Goal: Information Seeking & Learning: Learn about a topic

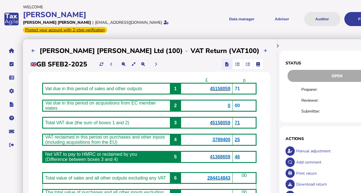
click at [304, 21] on button "Auditor" at bounding box center [322, 19] width 36 height 14
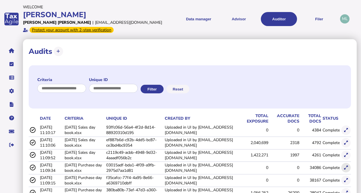
click at [348, 168] on icon at bounding box center [346, 168] width 4 height 4
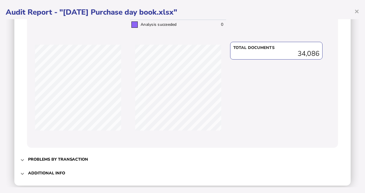
scroll to position [220, 0]
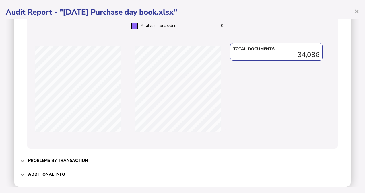
click at [32, 159] on h3 "Problems by transaction" at bounding box center [58, 160] width 60 height 5
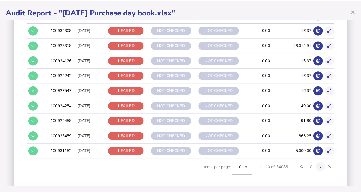
scroll to position [134, 0]
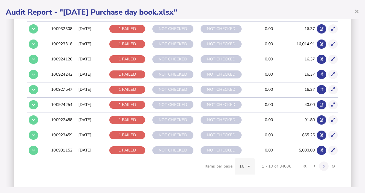
click at [246, 163] on icon at bounding box center [248, 166] width 7 height 7
click at [241, 150] on span "100" at bounding box center [238, 148] width 7 height 7
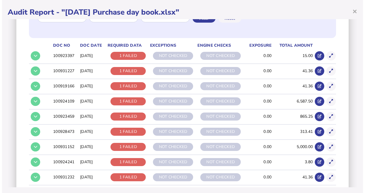
scroll to position [98, 0]
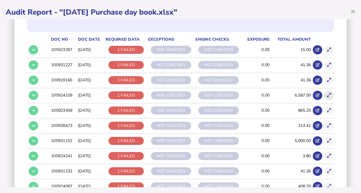
click at [327, 95] on icon at bounding box center [329, 96] width 4 height 4
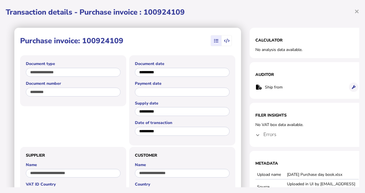
scroll to position [0, 9]
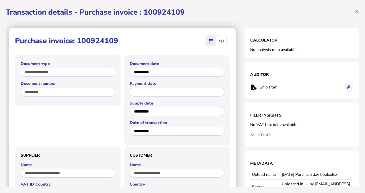
drag, startPoint x: 359, startPoint y: 64, endPoint x: 358, endPoint y: 85, distance: 20.7
click at [358, 85] on div "**********" at bounding box center [182, 96] width 365 height 193
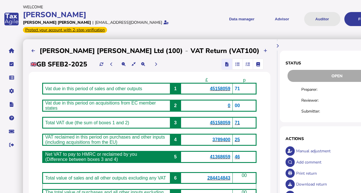
click at [304, 17] on button "Auditor" at bounding box center [322, 19] width 36 height 14
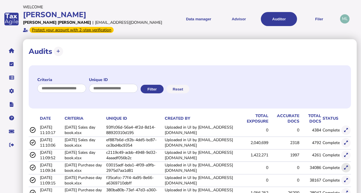
click at [346, 166] on icon at bounding box center [346, 168] width 4 height 4
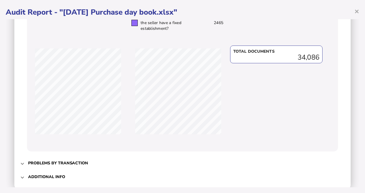
scroll to position [227, 0]
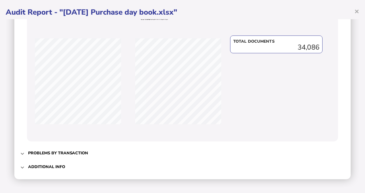
click at [40, 149] on span "Problems by transaction" at bounding box center [183, 153] width 310 height 13
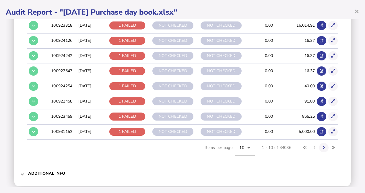
scroll to position [159, 0]
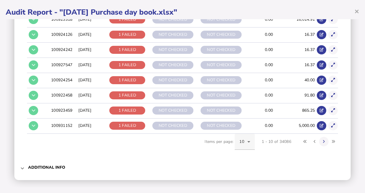
click at [245, 143] on icon at bounding box center [248, 142] width 7 height 7
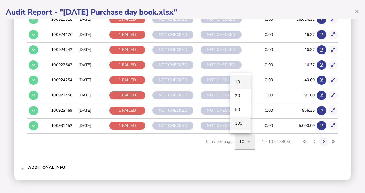
click at [241, 125] on span "100" at bounding box center [238, 123] width 7 height 7
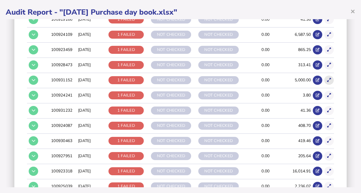
click at [327, 77] on button at bounding box center [328, 80] width 9 height 9
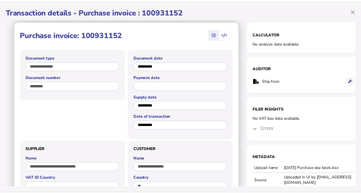
scroll to position [0, 0]
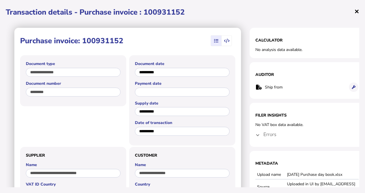
click at [356, 11] on span "×" at bounding box center [356, 11] width 5 height 11
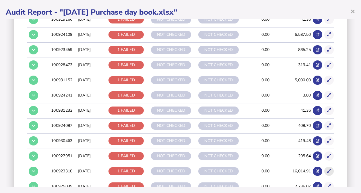
click at [327, 170] on icon at bounding box center [329, 172] width 4 height 4
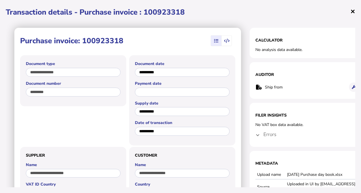
click at [351, 12] on span "×" at bounding box center [352, 11] width 5 height 11
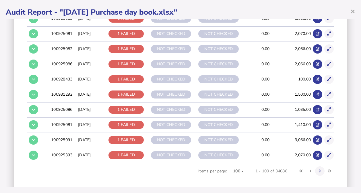
scroll to position [1519, 0]
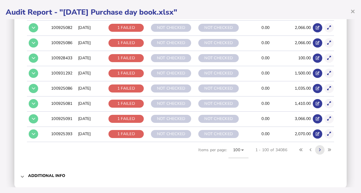
click at [319, 148] on icon at bounding box center [320, 150] width 2 height 4
click at [317, 146] on button at bounding box center [319, 150] width 9 height 9
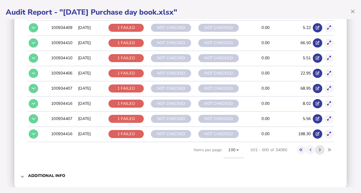
click at [317, 146] on button at bounding box center [319, 150] width 9 height 9
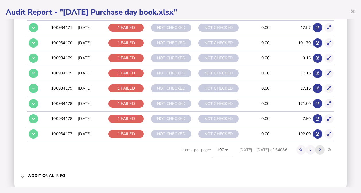
click at [317, 146] on button at bounding box center [319, 150] width 9 height 9
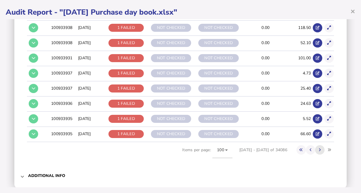
click at [317, 146] on button at bounding box center [319, 150] width 9 height 9
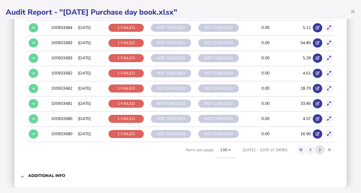
click at [317, 146] on button at bounding box center [319, 150] width 9 height 9
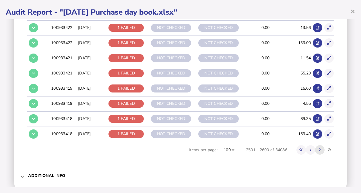
click at [317, 146] on button at bounding box center [319, 150] width 9 height 9
click at [299, 146] on button at bounding box center [300, 150] width 9 height 9
click at [62, 173] on h3 "Additional info" at bounding box center [46, 175] width 37 height 5
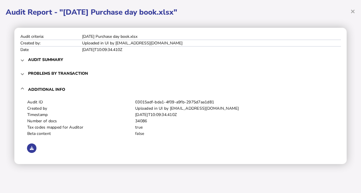
scroll to position [0, 0]
click at [47, 73] on h3 "Problems by transaction" at bounding box center [58, 73] width 60 height 5
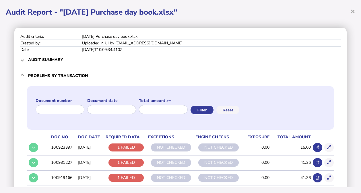
click at [46, 55] on span "Audit summary" at bounding box center [181, 59] width 306 height 13
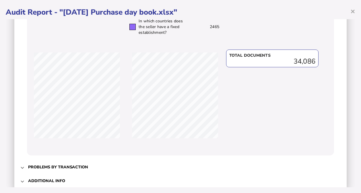
scroll to position [227, 0]
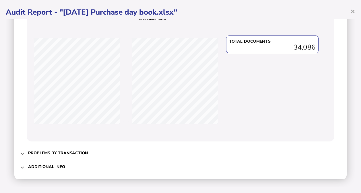
click at [42, 153] on h3 "Problems by transaction" at bounding box center [58, 153] width 60 height 5
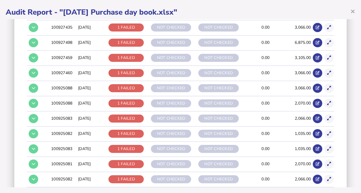
scroll to position [1519, 0]
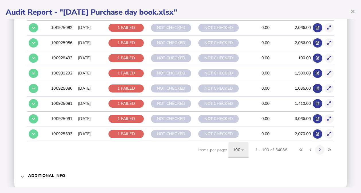
click at [240, 147] on icon at bounding box center [242, 150] width 7 height 7
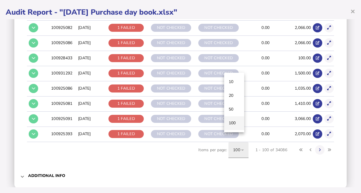
click at [236, 124] on mat-option "100" at bounding box center [234, 124] width 20 height 14
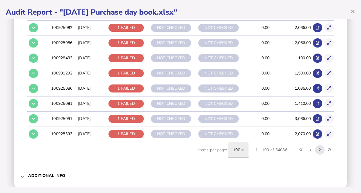
click at [319, 148] on icon at bounding box center [320, 150] width 2 height 4
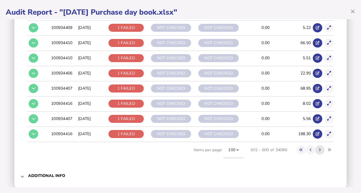
click at [319, 148] on icon at bounding box center [320, 150] width 2 height 4
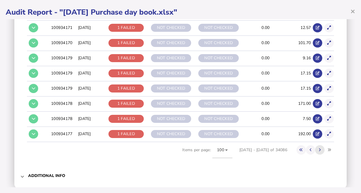
click at [319, 148] on icon at bounding box center [320, 150] width 2 height 4
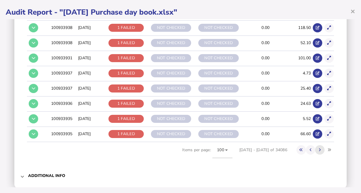
click at [319, 148] on icon at bounding box center [320, 150] width 2 height 4
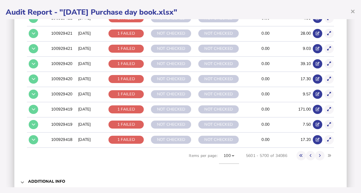
scroll to position [1519, 0]
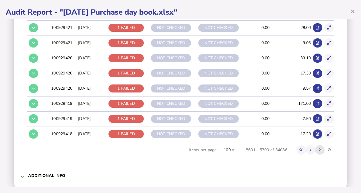
click at [319, 148] on icon at bounding box center [320, 150] width 2 height 4
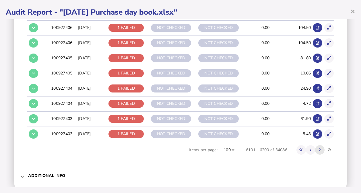
click at [319, 148] on icon at bounding box center [320, 150] width 2 height 4
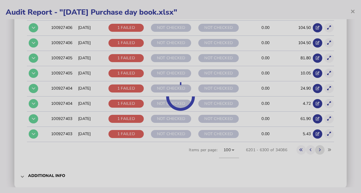
click at [319, 148] on icon at bounding box center [320, 150] width 2 height 4
click at [315, 139] on div at bounding box center [180, 96] width 361 height 193
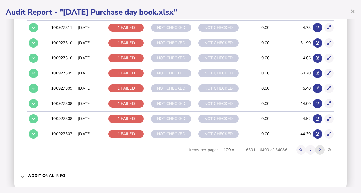
click at [319, 148] on icon at bounding box center [320, 150] width 2 height 4
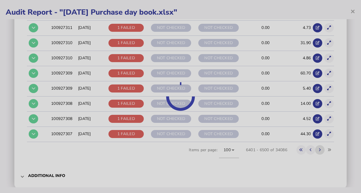
click at [315, 139] on div at bounding box center [180, 96] width 361 height 193
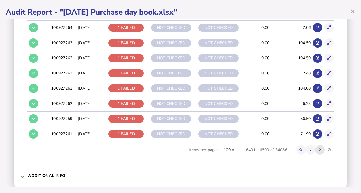
click at [319, 148] on icon at bounding box center [320, 150] width 2 height 4
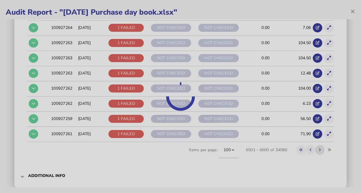
click at [315, 139] on div at bounding box center [180, 96] width 361 height 193
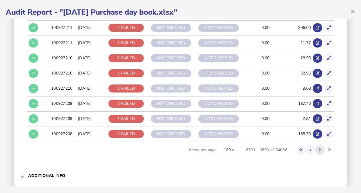
click at [319, 148] on icon at bounding box center [320, 150] width 2 height 4
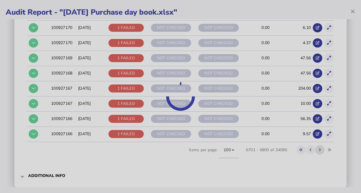
click at [315, 139] on div at bounding box center [180, 96] width 361 height 193
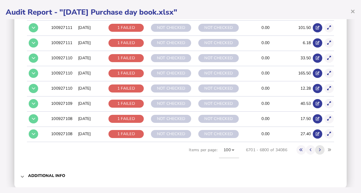
click at [319, 148] on icon at bounding box center [320, 150] width 2 height 4
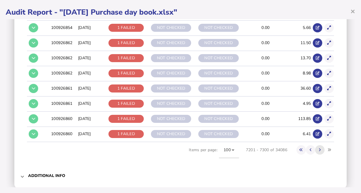
click at [319, 148] on icon at bounding box center [320, 150] width 2 height 4
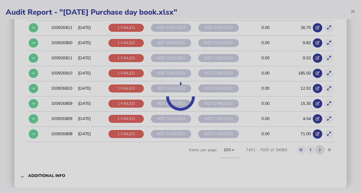
click at [315, 139] on div at bounding box center [180, 96] width 361 height 193
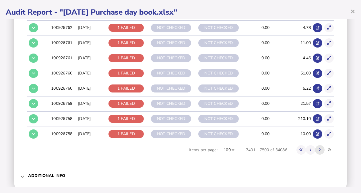
click at [319, 148] on icon at bounding box center [320, 150] width 2 height 4
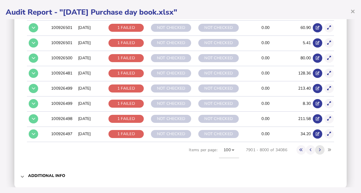
click at [319, 148] on icon at bounding box center [320, 150] width 2 height 4
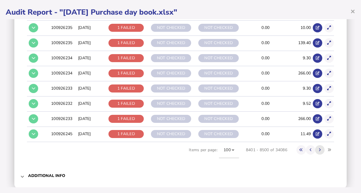
click at [319, 148] on icon at bounding box center [320, 150] width 2 height 4
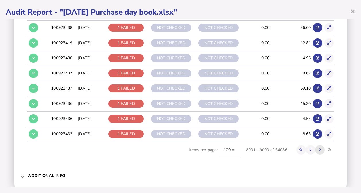
click at [319, 148] on icon at bounding box center [320, 150] width 2 height 4
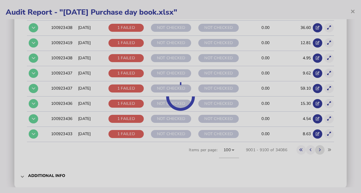
click at [315, 139] on div at bounding box center [180, 96] width 361 height 193
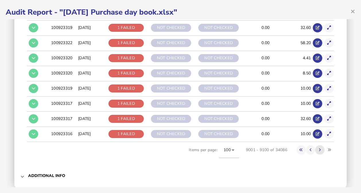
click at [319, 148] on icon at bounding box center [320, 150] width 2 height 4
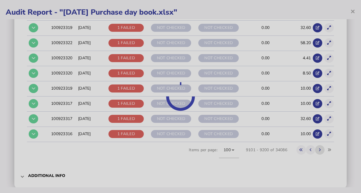
click at [315, 139] on div at bounding box center [180, 96] width 361 height 193
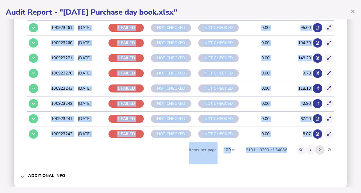
click at [319, 148] on icon at bounding box center [320, 150] width 2 height 4
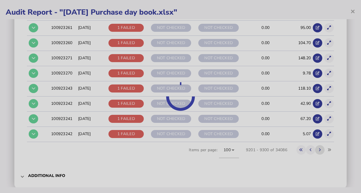
click at [315, 139] on div at bounding box center [180, 96] width 361 height 193
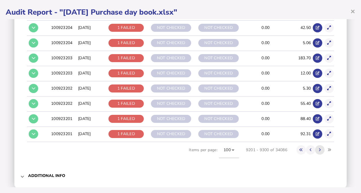
click at [319, 148] on icon at bounding box center [320, 150] width 2 height 4
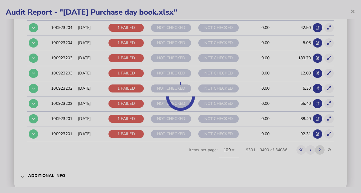
click at [315, 139] on div at bounding box center [180, 96] width 361 height 193
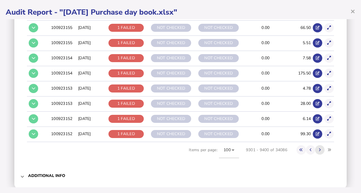
click at [319, 148] on icon at bounding box center [320, 150] width 2 height 4
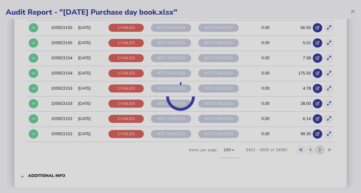
click at [315, 139] on div at bounding box center [180, 96] width 361 height 193
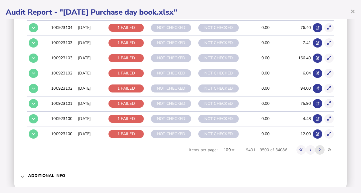
click at [319, 148] on icon at bounding box center [320, 150] width 2 height 4
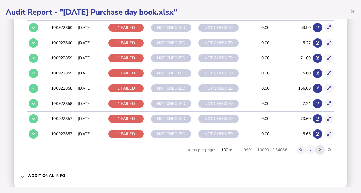
click at [319, 148] on icon at bounding box center [320, 150] width 2 height 4
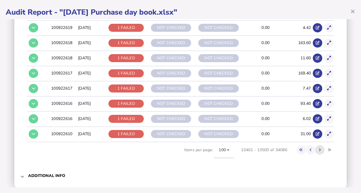
click at [319, 148] on icon at bounding box center [320, 150] width 2 height 4
click at [315, 146] on button at bounding box center [319, 150] width 9 height 9
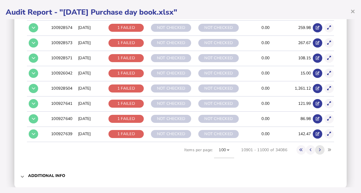
click at [315, 146] on button at bounding box center [319, 150] width 9 height 9
click at [319, 148] on icon at bounding box center [320, 150] width 2 height 4
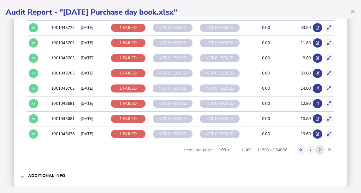
click at [319, 148] on icon at bounding box center [320, 150] width 2 height 4
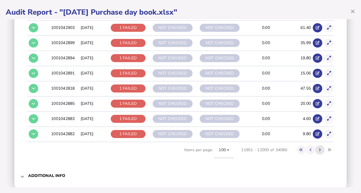
click at [319, 148] on icon at bounding box center [320, 150] width 2 height 4
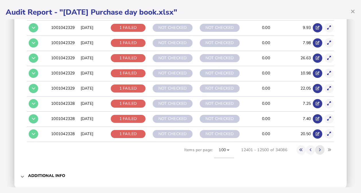
click at [319, 148] on icon at bounding box center [320, 150] width 2 height 4
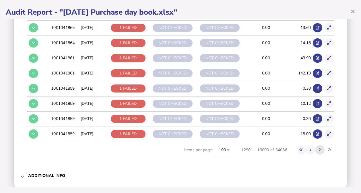
click at [319, 148] on icon at bounding box center [320, 150] width 2 height 4
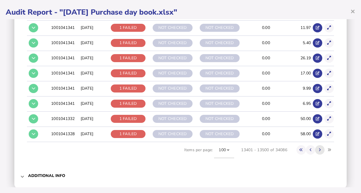
click at [319, 148] on icon at bounding box center [320, 150] width 2 height 4
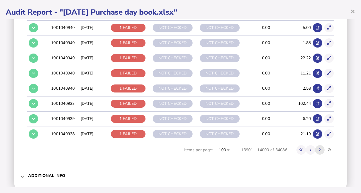
click at [319, 148] on icon at bounding box center [320, 150] width 2 height 4
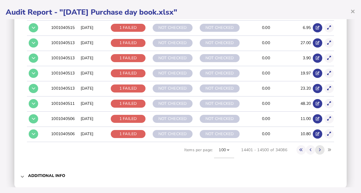
click at [319, 148] on icon at bounding box center [320, 150] width 2 height 4
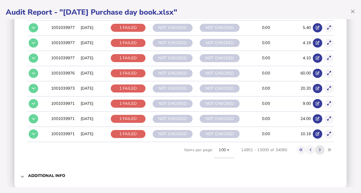
click at [319, 148] on icon at bounding box center [320, 150] width 2 height 4
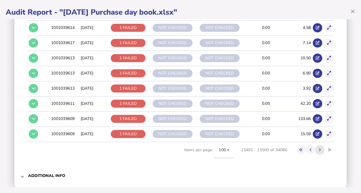
click at [319, 148] on icon at bounding box center [320, 150] width 2 height 4
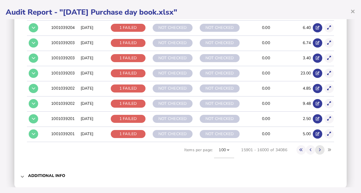
click at [319, 148] on icon at bounding box center [320, 150] width 2 height 4
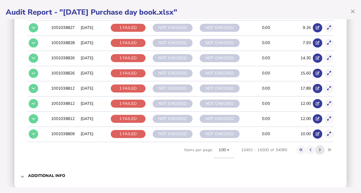
click at [319, 148] on icon at bounding box center [320, 150] width 2 height 4
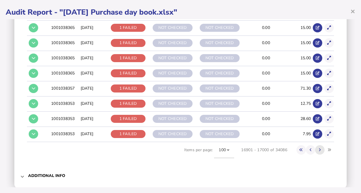
click at [319, 148] on icon at bounding box center [320, 150] width 2 height 4
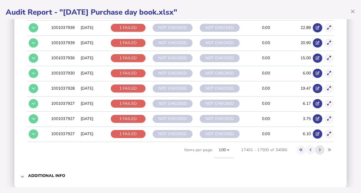
click at [319, 148] on icon at bounding box center [320, 150] width 2 height 4
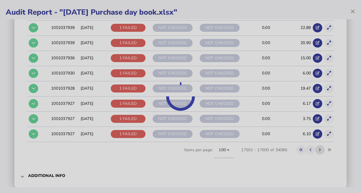
click at [316, 141] on div at bounding box center [180, 96] width 361 height 193
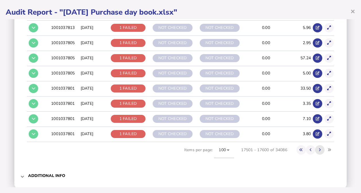
click at [319, 148] on icon at bounding box center [320, 150] width 2 height 4
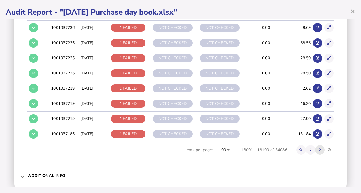
click at [319, 148] on icon at bounding box center [320, 150] width 2 height 4
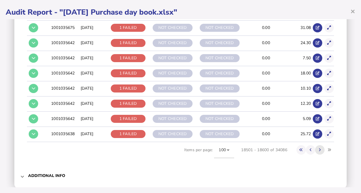
click at [319, 148] on icon at bounding box center [320, 150] width 2 height 4
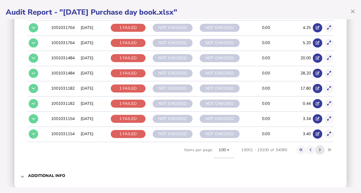
click at [319, 148] on icon at bounding box center [320, 150] width 2 height 4
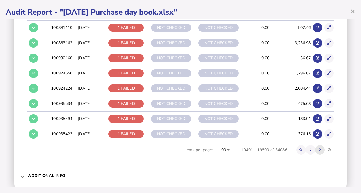
click at [319, 148] on icon at bounding box center [320, 150] width 2 height 4
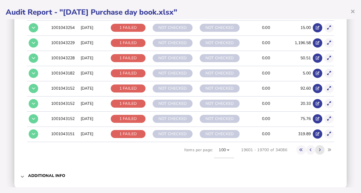
click at [319, 148] on icon at bounding box center [320, 150] width 2 height 4
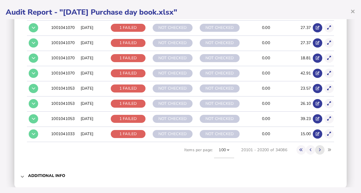
click at [319, 148] on icon at bounding box center [320, 150] width 2 height 4
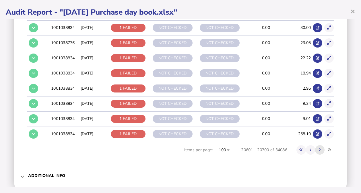
click at [319, 148] on icon at bounding box center [320, 150] width 2 height 4
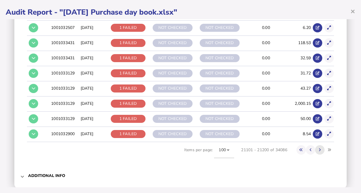
click at [319, 148] on icon at bounding box center [320, 150] width 2 height 4
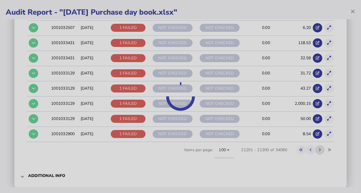
click at [316, 141] on div at bounding box center [180, 96] width 361 height 193
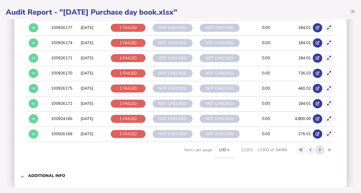
click at [319, 148] on icon at bounding box center [320, 150] width 2 height 4
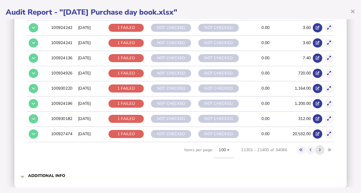
click at [319, 148] on icon at bounding box center [320, 150] width 2 height 4
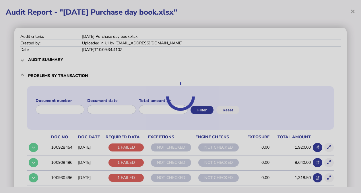
scroll to position [1519, 0]
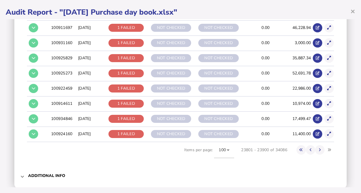
click at [319, 148] on icon at bounding box center [320, 150] width 2 height 4
drag, startPoint x: 0, startPoint y: 0, endPoint x: 316, endPoint y: 141, distance: 346.1
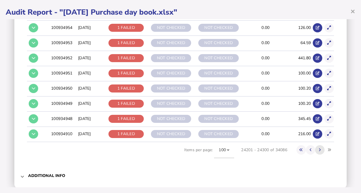
click at [319, 148] on icon at bounding box center [320, 150] width 2 height 4
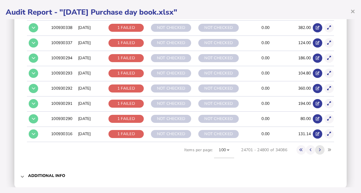
click at [319, 148] on icon at bounding box center [320, 150] width 2 height 4
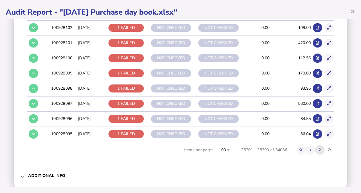
click at [319, 148] on icon at bounding box center [320, 150] width 2 height 4
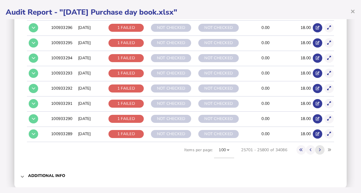
click at [319, 148] on icon at bounding box center [320, 150] width 2 height 4
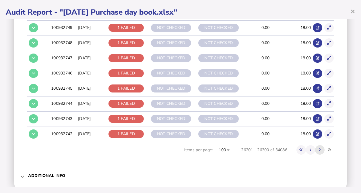
click at [319, 148] on icon at bounding box center [320, 150] width 2 height 4
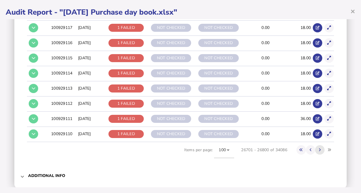
click at [319, 148] on icon at bounding box center [320, 150] width 2 height 4
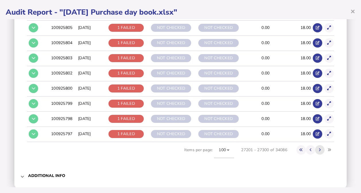
click at [319, 148] on icon at bounding box center [320, 150] width 2 height 4
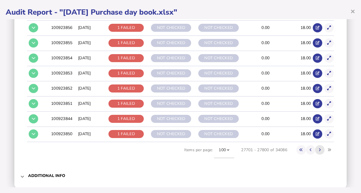
click at [319, 148] on icon at bounding box center [320, 150] width 2 height 4
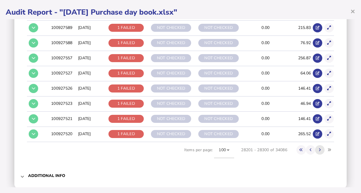
click at [319, 148] on icon at bounding box center [320, 150] width 2 height 4
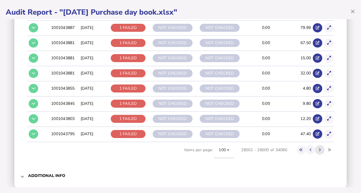
click at [319, 148] on icon at bounding box center [320, 150] width 2 height 4
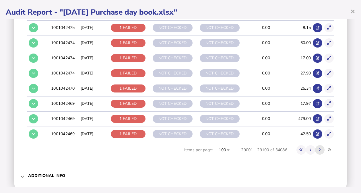
click at [319, 148] on icon at bounding box center [320, 150] width 2 height 4
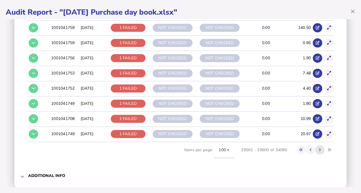
click at [319, 148] on icon at bounding box center [320, 150] width 2 height 4
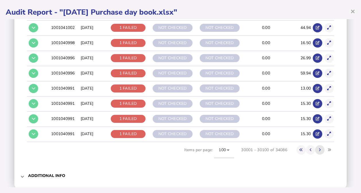
click at [319, 148] on icon at bounding box center [320, 150] width 2 height 4
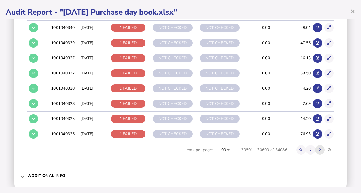
click at [319, 148] on icon at bounding box center [320, 150] width 2 height 4
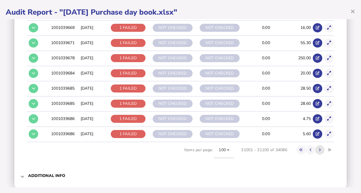
click at [319, 148] on icon at bounding box center [320, 150] width 2 height 4
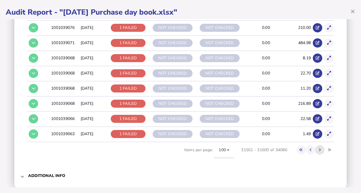
click at [319, 148] on icon at bounding box center [320, 150] width 2 height 4
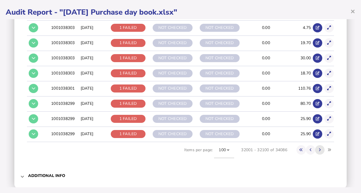
click at [319, 148] on icon at bounding box center [320, 150] width 2 height 4
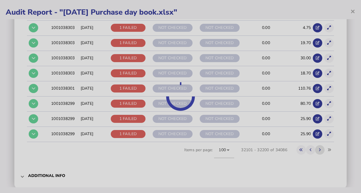
click at [319, 148] on icon at bounding box center [320, 150] width 2 height 4
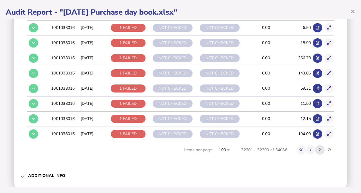
click at [319, 148] on icon at bounding box center [320, 150] width 2 height 4
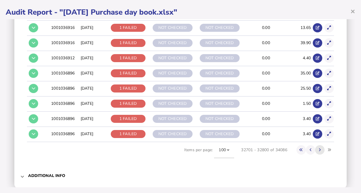
click at [319, 148] on icon at bounding box center [320, 150] width 2 height 4
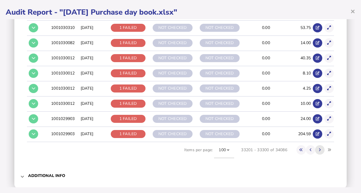
click at [319, 148] on icon at bounding box center [320, 150] width 2 height 4
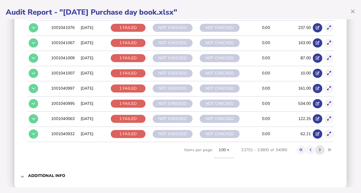
click at [319, 148] on icon at bounding box center [320, 150] width 2 height 4
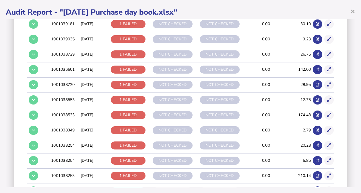
scroll to position [0, 0]
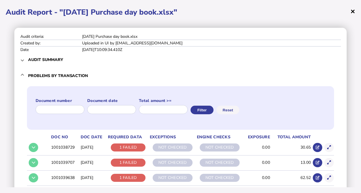
click at [354, 11] on span "×" at bounding box center [352, 11] width 5 height 11
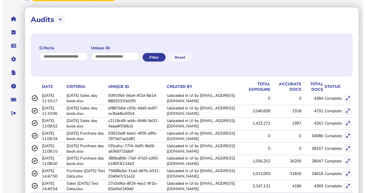
scroll to position [33, 0]
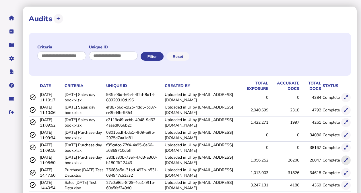
click at [348, 162] on button at bounding box center [345, 160] width 9 height 9
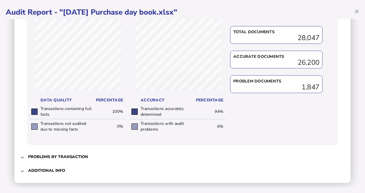
scroll to position [288, 0]
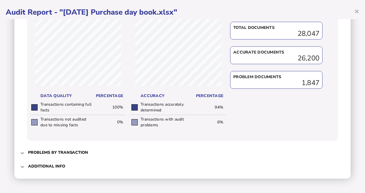
click at [37, 154] on h3 "Problems by transaction" at bounding box center [58, 152] width 60 height 5
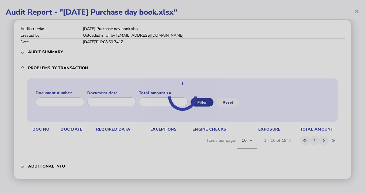
scroll to position [30, 0]
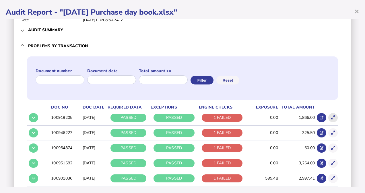
click at [328, 119] on button at bounding box center [332, 117] width 9 height 9
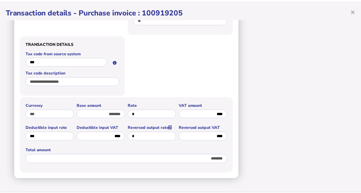
scroll to position [0, 0]
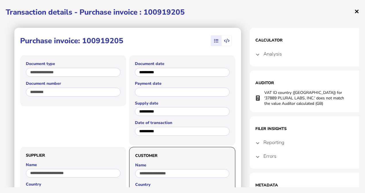
click at [357, 11] on span "×" at bounding box center [356, 11] width 5 height 11
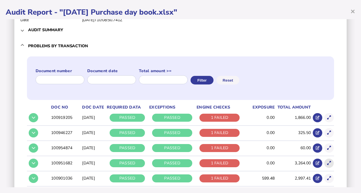
click at [327, 164] on icon at bounding box center [329, 164] width 4 height 4
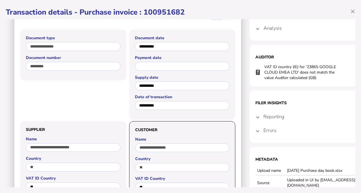
scroll to position [33, 0]
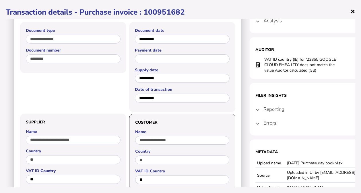
click at [354, 14] on span "×" at bounding box center [352, 11] width 5 height 11
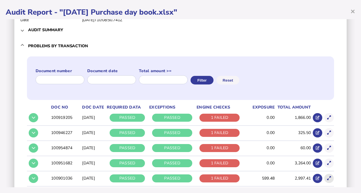
click at [327, 177] on icon at bounding box center [329, 179] width 4 height 4
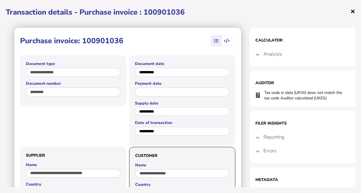
click at [353, 10] on span "×" at bounding box center [352, 11] width 5 height 11
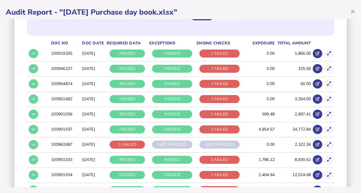
scroll to position [95, 0]
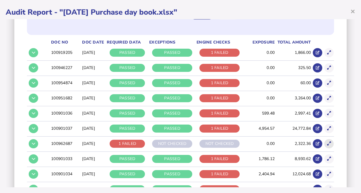
click at [327, 143] on icon at bounding box center [329, 144] width 4 height 4
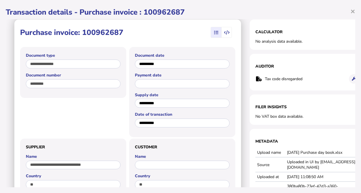
scroll to position [0, 0]
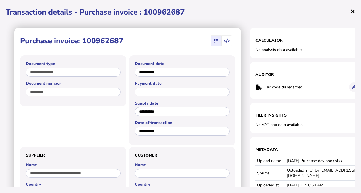
click at [352, 12] on span "×" at bounding box center [352, 11] width 5 height 11
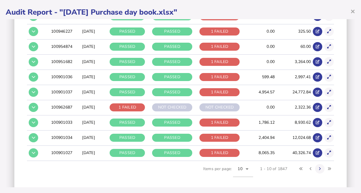
scroll to position [132, 0]
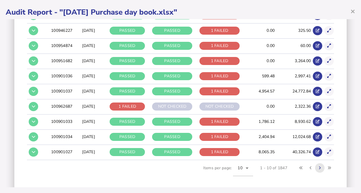
click at [316, 170] on button at bounding box center [319, 168] width 9 height 9
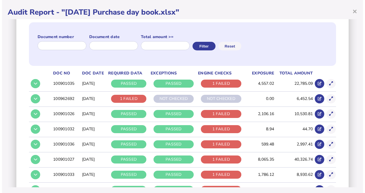
scroll to position [67, 0]
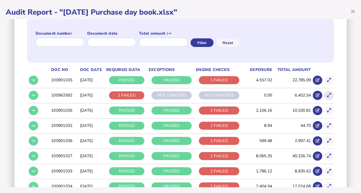
click at [327, 95] on icon at bounding box center [329, 96] width 4 height 4
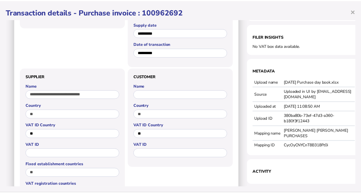
scroll to position [82, 0]
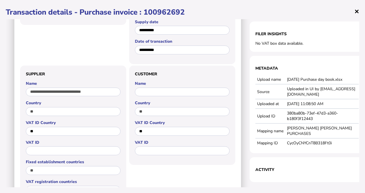
click at [356, 10] on span "×" at bounding box center [356, 11] width 5 height 11
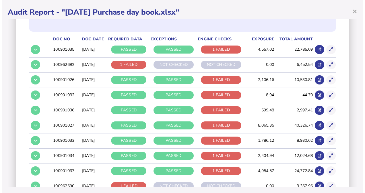
scroll to position [130, 0]
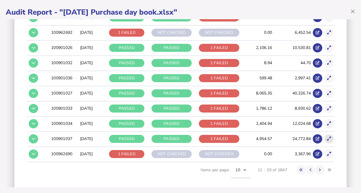
click at [327, 135] on button at bounding box center [328, 139] width 9 height 9
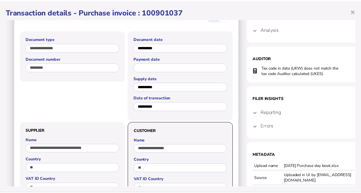
scroll to position [0, 0]
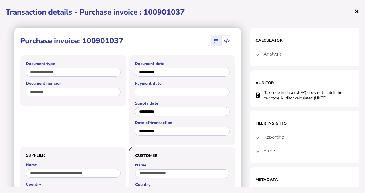
click at [356, 11] on span "×" at bounding box center [356, 11] width 5 height 11
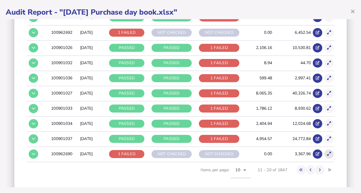
click at [327, 154] on icon at bounding box center [329, 154] width 4 height 4
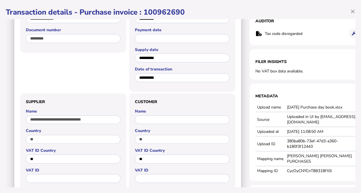
scroll to position [24, 0]
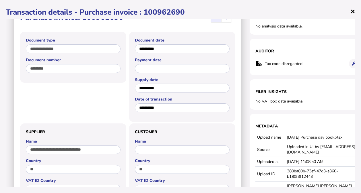
click at [353, 11] on span "×" at bounding box center [352, 11] width 5 height 11
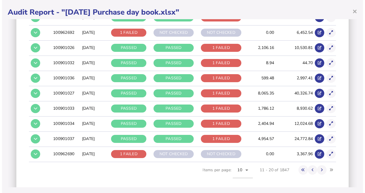
scroll to position [0, 0]
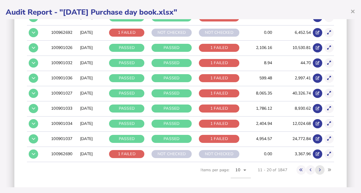
click at [319, 168] on icon at bounding box center [320, 170] width 2 height 4
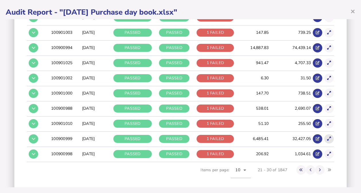
click at [327, 139] on icon at bounding box center [329, 139] width 4 height 4
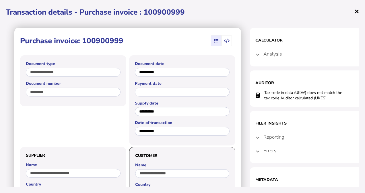
click at [356, 14] on span "×" at bounding box center [356, 11] width 5 height 11
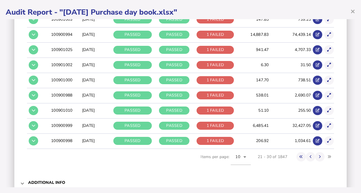
scroll to position [159, 0]
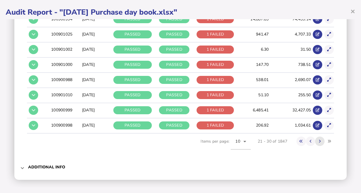
click at [319, 142] on icon at bounding box center [320, 142] width 2 height 4
click at [327, 94] on icon at bounding box center [329, 95] width 4 height 4
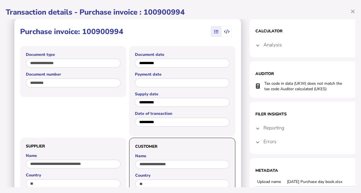
scroll to position [11, 0]
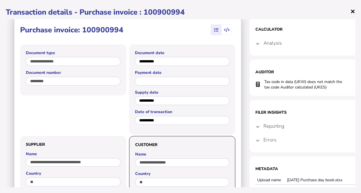
click at [352, 11] on span "×" at bounding box center [352, 11] width 5 height 11
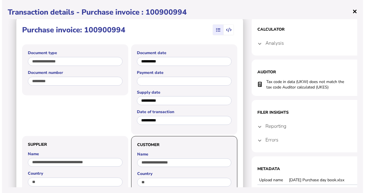
scroll to position [0, 0]
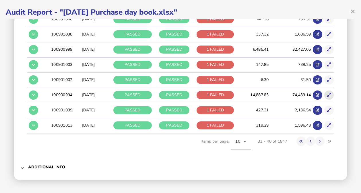
click at [327, 96] on icon at bounding box center [329, 95] width 4 height 4
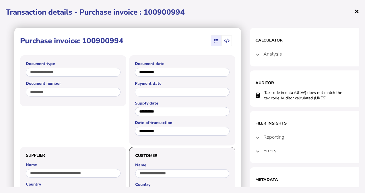
click at [355, 13] on span "×" at bounding box center [356, 11] width 5 height 11
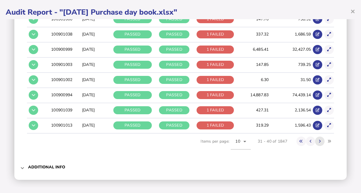
click at [319, 141] on icon at bounding box center [320, 142] width 2 height 4
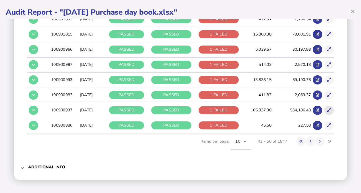
click at [327, 111] on icon at bounding box center [329, 110] width 4 height 4
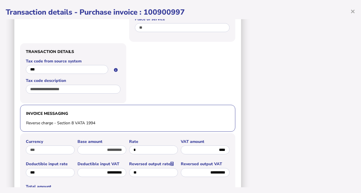
scroll to position [320, 0]
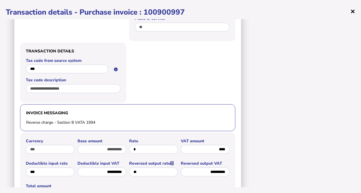
click at [353, 13] on span "×" at bounding box center [352, 11] width 5 height 11
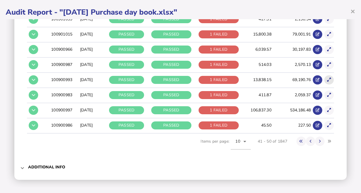
click at [324, 84] on button at bounding box center [328, 79] width 9 height 9
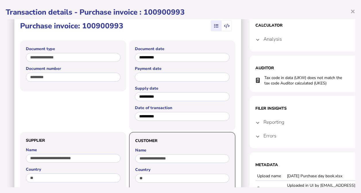
scroll to position [15, 0]
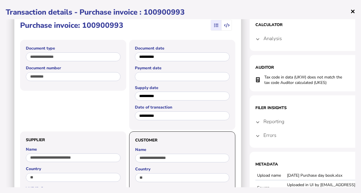
click at [353, 11] on span "×" at bounding box center [352, 11] width 5 height 11
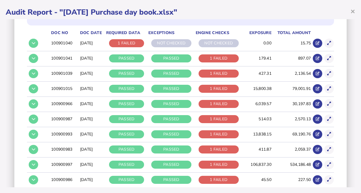
scroll to position [105, 0]
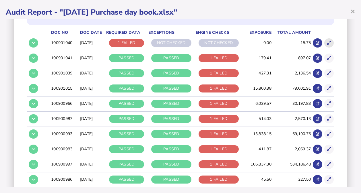
click at [327, 42] on icon at bounding box center [329, 43] width 4 height 4
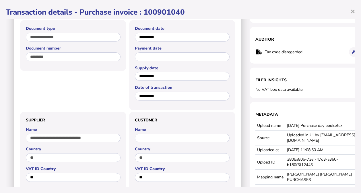
scroll to position [31, 0]
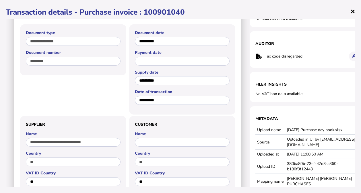
click at [352, 9] on span "×" at bounding box center [352, 11] width 5 height 11
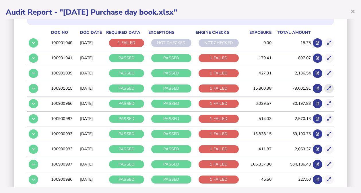
click at [324, 85] on button at bounding box center [328, 88] width 9 height 9
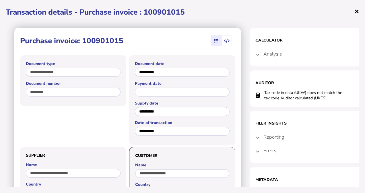
click at [358, 10] on span "×" at bounding box center [356, 11] width 5 height 11
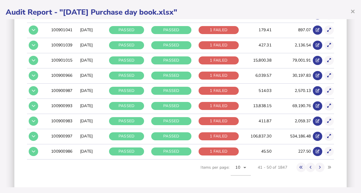
scroll to position [132, 0]
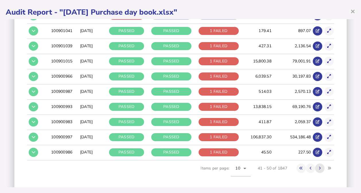
click at [315, 170] on button at bounding box center [319, 168] width 9 height 9
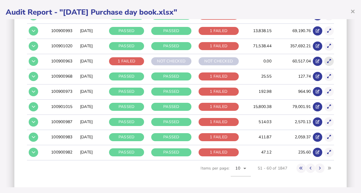
click at [327, 59] on icon at bounding box center [329, 61] width 4 height 4
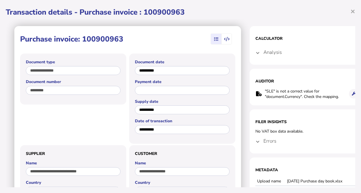
scroll to position [0, 0]
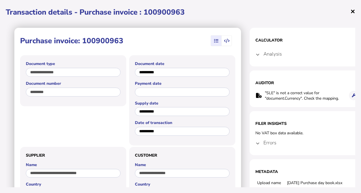
click at [352, 10] on span "×" at bounding box center [352, 11] width 5 height 11
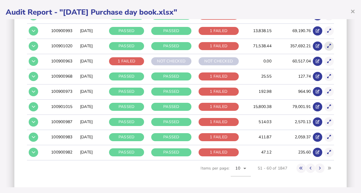
click at [327, 44] on icon at bounding box center [329, 46] width 4 height 4
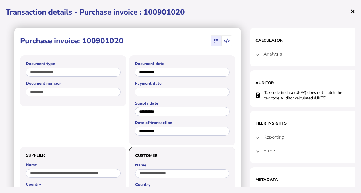
click at [354, 11] on span "×" at bounding box center [352, 11] width 5 height 11
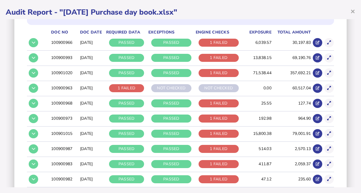
scroll to position [106, 0]
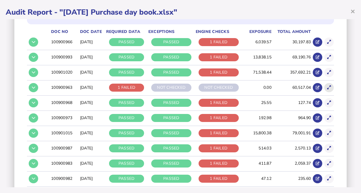
click at [327, 88] on icon at bounding box center [329, 88] width 4 height 4
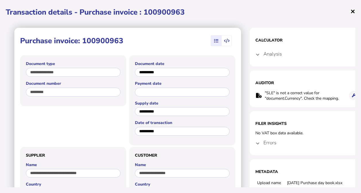
click at [352, 11] on span "×" at bounding box center [352, 11] width 5 height 11
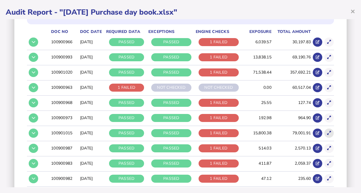
click at [326, 135] on button at bounding box center [328, 133] width 9 height 9
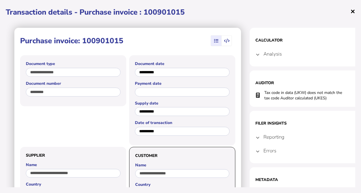
click at [354, 14] on span "×" at bounding box center [352, 11] width 5 height 11
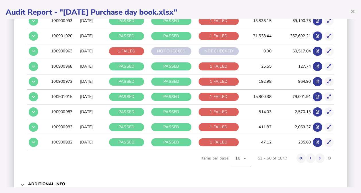
scroll to position [159, 0]
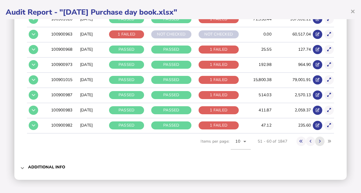
click at [319, 140] on button at bounding box center [319, 141] width 9 height 9
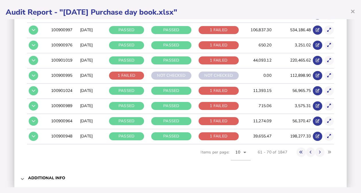
scroll to position [148, 0]
click at [327, 136] on icon at bounding box center [329, 136] width 4 height 4
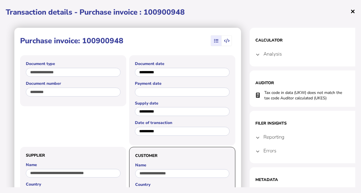
click at [353, 9] on span "×" at bounding box center [352, 11] width 5 height 11
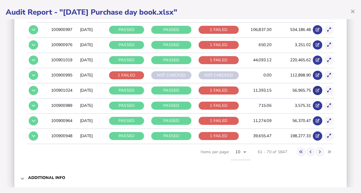
click at [317, 86] on button at bounding box center [317, 90] width 9 height 9
click at [327, 89] on icon at bounding box center [329, 91] width 4 height 4
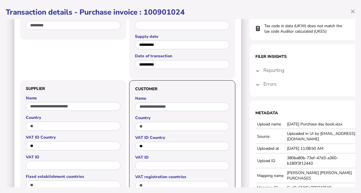
scroll to position [0, 0]
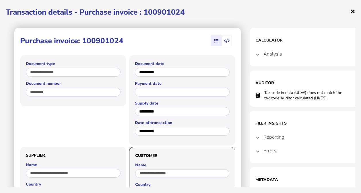
click at [354, 11] on span "×" at bounding box center [352, 11] width 5 height 11
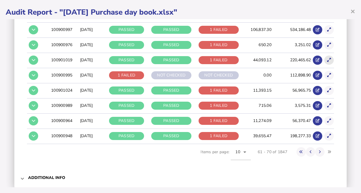
click at [327, 58] on icon at bounding box center [329, 60] width 4 height 4
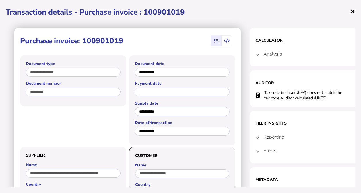
click at [351, 14] on span "×" at bounding box center [352, 11] width 5 height 11
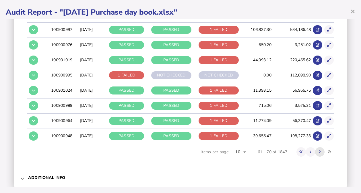
click at [319, 152] on icon at bounding box center [320, 152] width 2 height 4
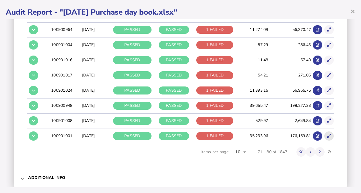
click at [327, 135] on button at bounding box center [328, 136] width 9 height 9
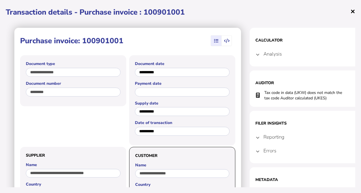
click at [353, 11] on span "×" at bounding box center [352, 11] width 5 height 11
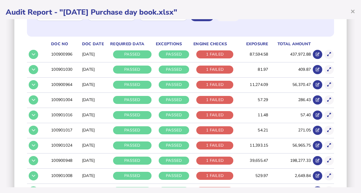
scroll to position [94, 0]
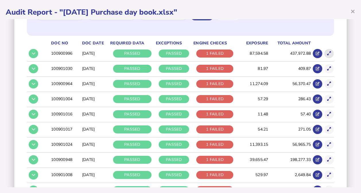
click at [327, 55] on icon at bounding box center [329, 54] width 4 height 4
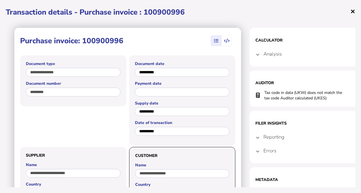
click at [351, 11] on span "×" at bounding box center [352, 11] width 5 height 11
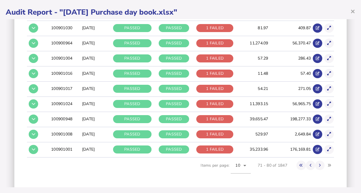
scroll to position [159, 0]
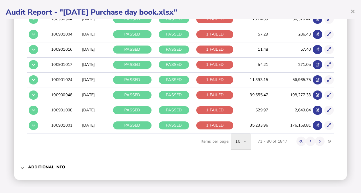
click at [243, 141] on icon at bounding box center [244, 141] width 3 height 1
click at [237, 123] on span "100" at bounding box center [234, 123] width 7 height 7
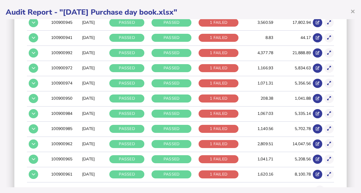
scroll to position [1519, 0]
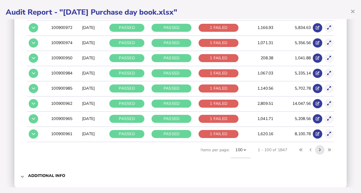
click at [317, 146] on button at bounding box center [319, 150] width 9 height 9
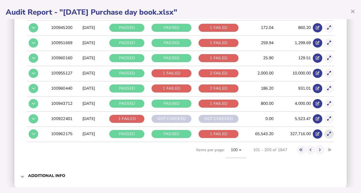
click at [327, 132] on icon at bounding box center [329, 134] width 4 height 4
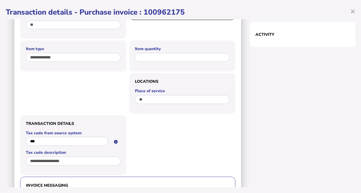
scroll to position [0, 0]
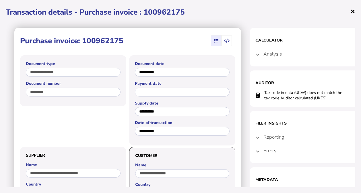
click at [352, 13] on span "×" at bounding box center [352, 11] width 5 height 11
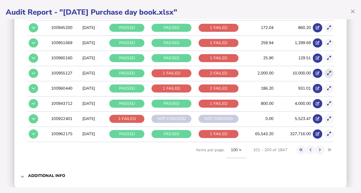
click at [327, 69] on button at bounding box center [328, 73] width 9 height 9
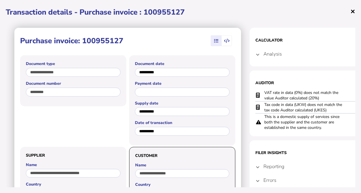
click at [352, 13] on span "×" at bounding box center [352, 11] width 5 height 11
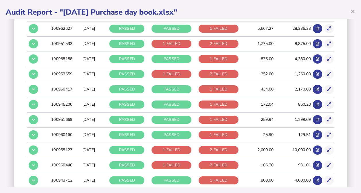
scroll to position [1446, 0]
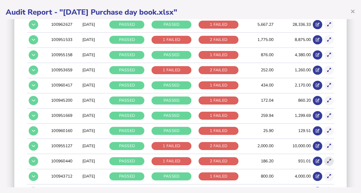
click at [327, 160] on icon at bounding box center [329, 162] width 4 height 4
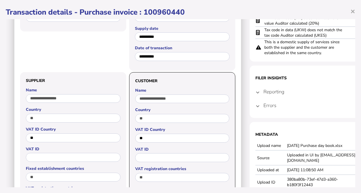
scroll to position [0, 0]
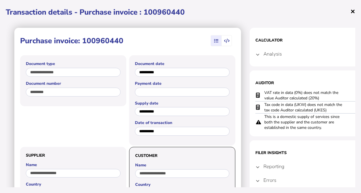
click at [351, 9] on span "×" at bounding box center [352, 11] width 5 height 11
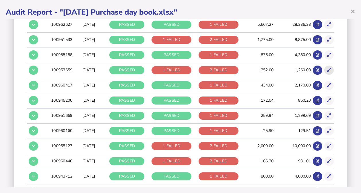
click at [327, 68] on icon at bounding box center [329, 70] width 4 height 4
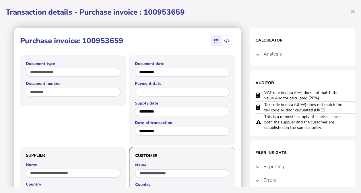
scroll to position [5, 0]
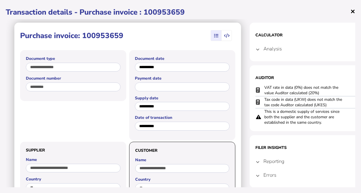
click at [353, 11] on span "×" at bounding box center [352, 11] width 5 height 11
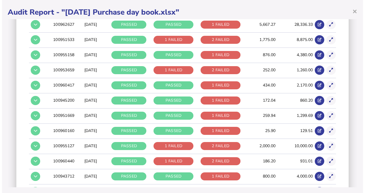
scroll to position [0, 0]
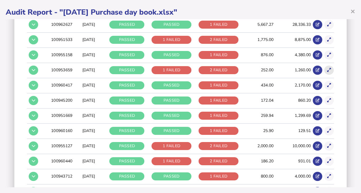
click at [327, 68] on icon at bounding box center [329, 70] width 4 height 4
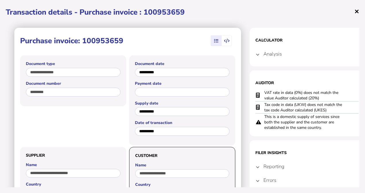
click at [356, 7] on span "×" at bounding box center [356, 11] width 5 height 11
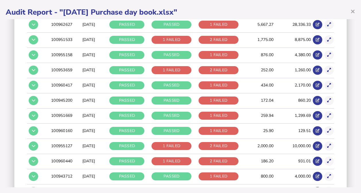
scroll to position [1299, 0]
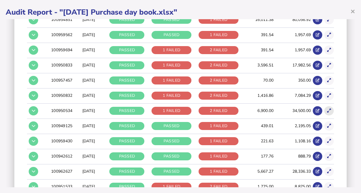
click at [327, 109] on icon at bounding box center [329, 111] width 4 height 4
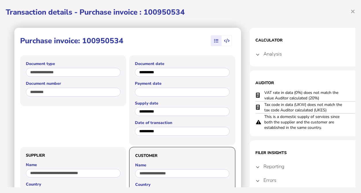
scroll to position [0, 13]
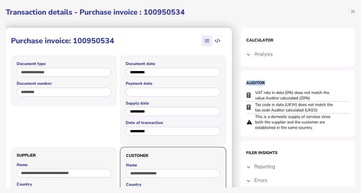
drag, startPoint x: 355, startPoint y: 50, endPoint x: 355, endPoint y: 73, distance: 23.3
click at [355, 73] on div "**********" at bounding box center [180, 96] width 361 height 193
click at [352, 12] on span "×" at bounding box center [352, 11] width 5 height 11
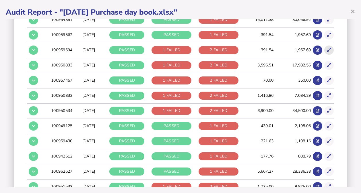
click at [327, 48] on icon at bounding box center [329, 50] width 4 height 4
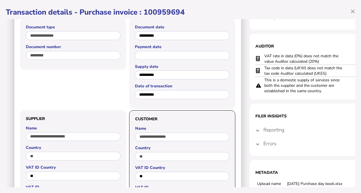
scroll to position [38, 0]
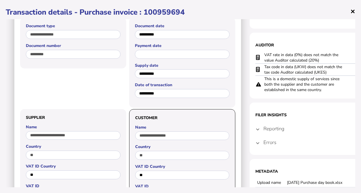
click at [352, 10] on span "×" at bounding box center [352, 11] width 5 height 11
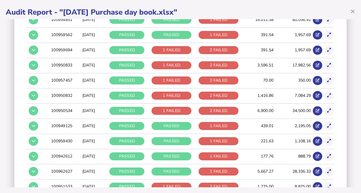
scroll to position [0, 0]
click at [327, 94] on icon at bounding box center [329, 96] width 4 height 4
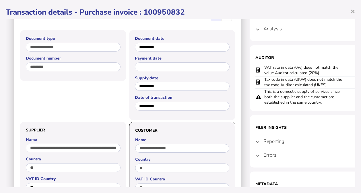
scroll to position [29, 0]
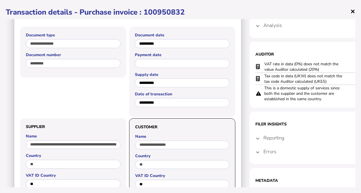
click at [353, 10] on span "×" at bounding box center [352, 11] width 5 height 11
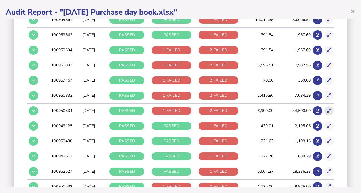
click at [324, 106] on button at bounding box center [328, 110] width 9 height 9
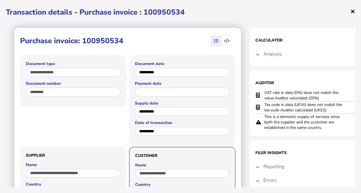
click at [351, 11] on span "×" at bounding box center [352, 11] width 5 height 11
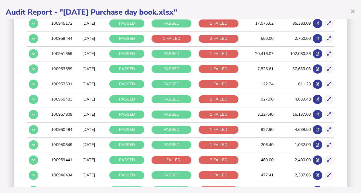
scroll to position [1020, 0]
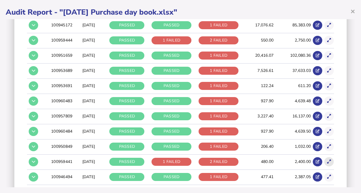
click at [327, 160] on icon at bounding box center [329, 162] width 4 height 4
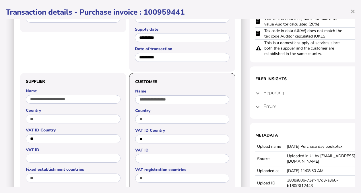
scroll to position [0, 0]
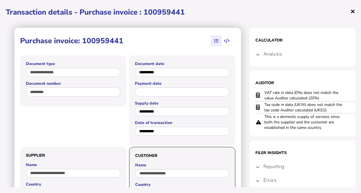
click at [351, 12] on span "×" at bounding box center [352, 11] width 5 height 11
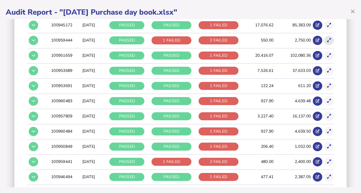
click at [327, 38] on icon at bounding box center [329, 40] width 4 height 4
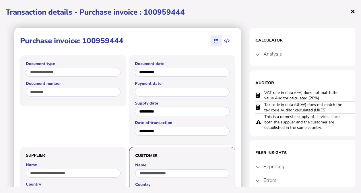
click at [352, 14] on span "×" at bounding box center [352, 11] width 5 height 11
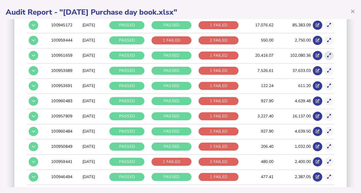
click at [328, 52] on button at bounding box center [328, 55] width 9 height 9
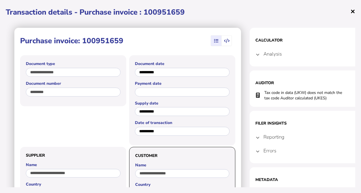
click at [353, 11] on span "×" at bounding box center [352, 11] width 5 height 11
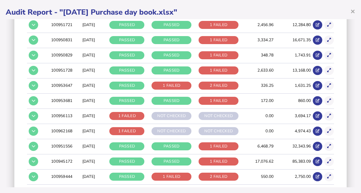
scroll to position [878, 0]
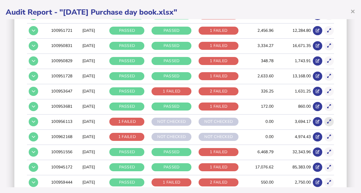
click at [325, 119] on button at bounding box center [328, 121] width 9 height 9
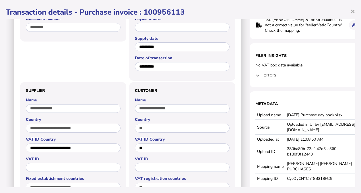
scroll to position [39, 0]
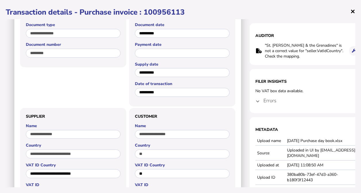
click at [352, 13] on span "×" at bounding box center [352, 11] width 5 height 11
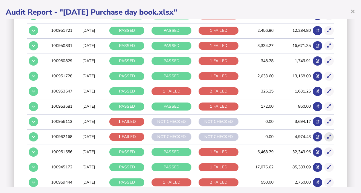
click at [324, 135] on button at bounding box center [328, 137] width 9 height 9
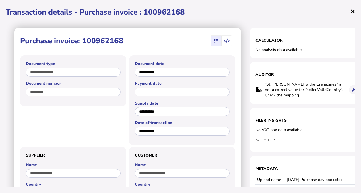
click at [352, 12] on span "×" at bounding box center [352, 11] width 5 height 11
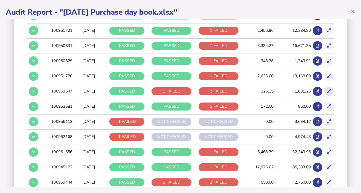
click at [327, 90] on icon at bounding box center [329, 92] width 4 height 4
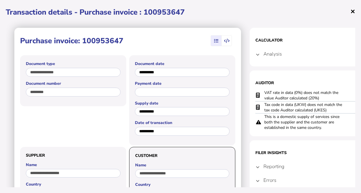
click at [354, 7] on span "×" at bounding box center [352, 11] width 5 height 11
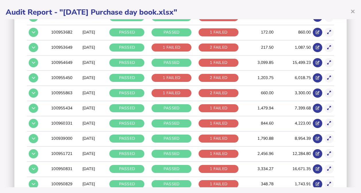
scroll to position [730, 0]
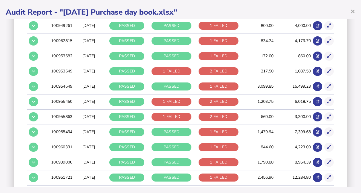
click at [356, 59] on div "× Audit Report - "[DATE] Purchase day book.xlsx" Audit criteria: [DATE] Purchas…" at bounding box center [180, 96] width 361 height 193
click at [324, 99] on button at bounding box center [328, 101] width 9 height 9
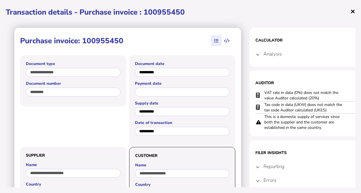
click at [351, 12] on span "×" at bounding box center [352, 11] width 5 height 11
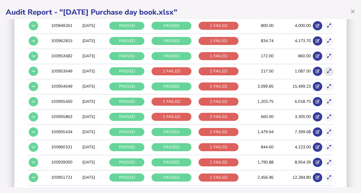
click at [329, 68] on button at bounding box center [328, 71] width 9 height 9
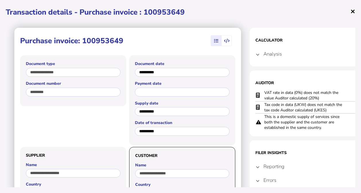
click at [353, 12] on span "×" at bounding box center [352, 11] width 5 height 11
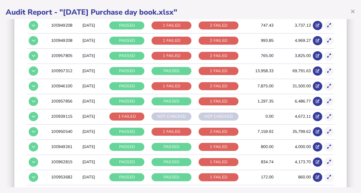
scroll to position [613, 0]
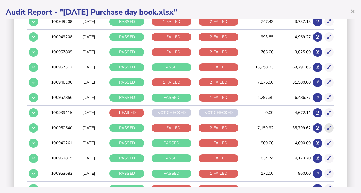
click at [327, 126] on icon at bounding box center [329, 128] width 4 height 4
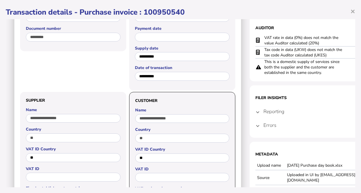
scroll to position [0, 0]
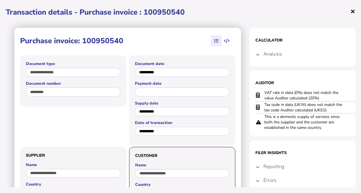
click at [352, 13] on span "×" at bounding box center [352, 11] width 5 height 11
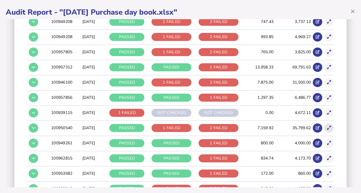
click at [327, 126] on icon at bounding box center [329, 128] width 4 height 4
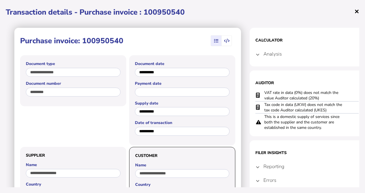
click at [358, 12] on span "×" at bounding box center [356, 11] width 5 height 11
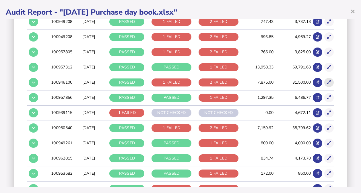
click at [324, 78] on button at bounding box center [328, 82] width 9 height 9
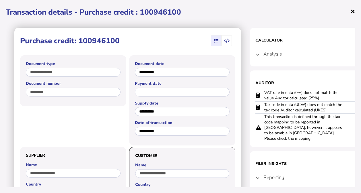
click at [352, 12] on span "×" at bounding box center [352, 11] width 5 height 11
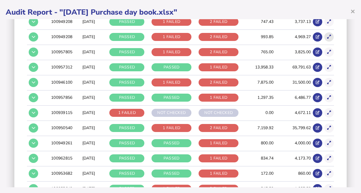
click at [324, 36] on button at bounding box center [328, 36] width 9 height 9
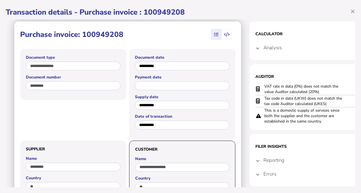
scroll to position [10, 0]
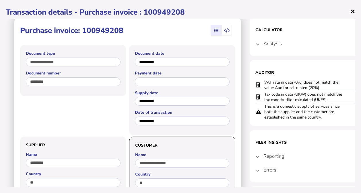
click at [352, 11] on span "×" at bounding box center [352, 11] width 5 height 11
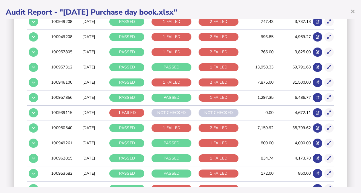
scroll to position [0, 0]
click at [327, 51] on button at bounding box center [328, 52] width 9 height 9
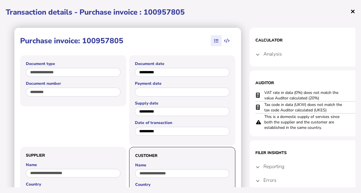
click at [353, 11] on span "×" at bounding box center [352, 11] width 5 height 11
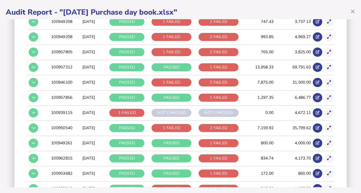
scroll to position [466, 0]
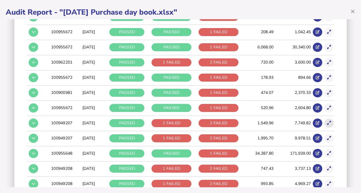
click at [326, 119] on button at bounding box center [328, 123] width 9 height 9
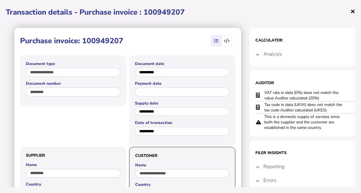
click at [353, 7] on span "×" at bounding box center [352, 11] width 5 height 11
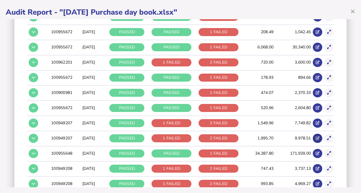
click at [316, 137] on icon at bounding box center [318, 139] width 4 height 4
click at [328, 135] on button at bounding box center [328, 138] width 9 height 9
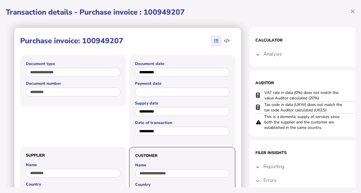
click at [350, 13] on h1 "Transaction details - Purchase invoice : 100949207" at bounding box center [181, 12] width 350 height 10
click at [352, 11] on span "×" at bounding box center [352, 11] width 5 height 11
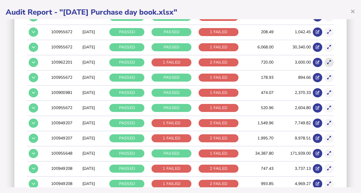
click at [328, 59] on button at bounding box center [328, 62] width 9 height 9
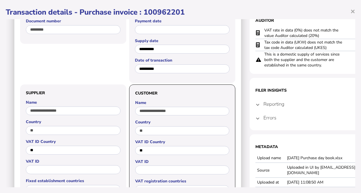
scroll to position [0, 0]
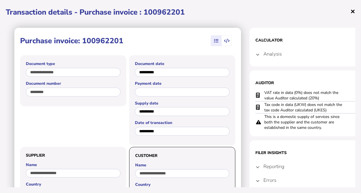
click at [353, 10] on span "×" at bounding box center [352, 11] width 5 height 11
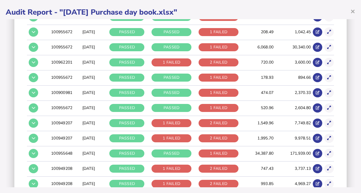
scroll to position [318, 0]
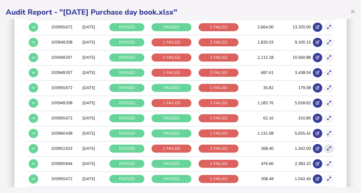
click at [325, 150] on button at bounding box center [328, 148] width 9 height 9
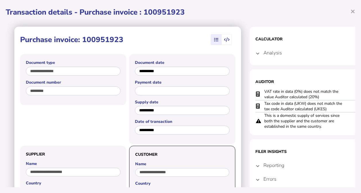
scroll to position [0, 0]
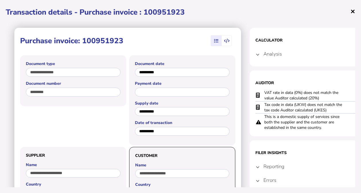
click at [352, 13] on span "×" at bounding box center [352, 11] width 5 height 11
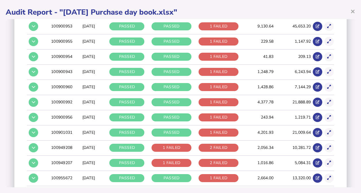
scroll to position [163, 0]
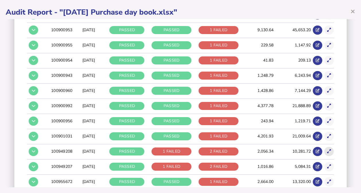
click at [324, 150] on button at bounding box center [328, 151] width 9 height 9
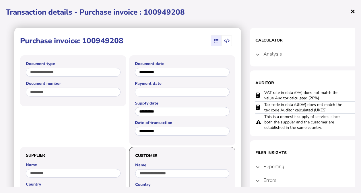
click at [352, 11] on span "×" at bounding box center [352, 11] width 5 height 11
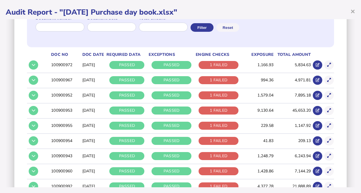
scroll to position [90, 0]
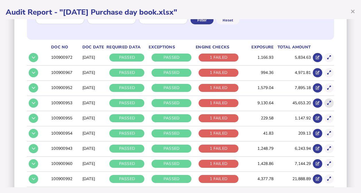
click at [327, 103] on icon at bounding box center [329, 103] width 4 height 4
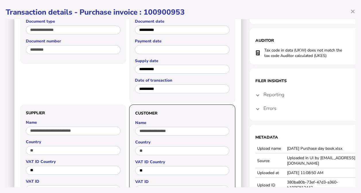
scroll to position [39, 0]
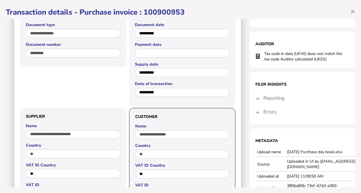
drag, startPoint x: 352, startPoint y: 10, endPoint x: 356, endPoint y: 10, distance: 3.2
click at [356, 10] on div "**********" at bounding box center [180, 96] width 361 height 193
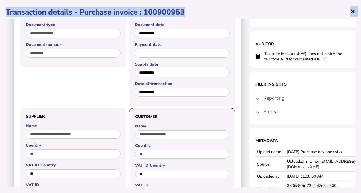
click at [351, 11] on span "×" at bounding box center [352, 11] width 5 height 11
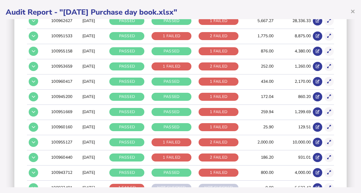
scroll to position [1519, 0]
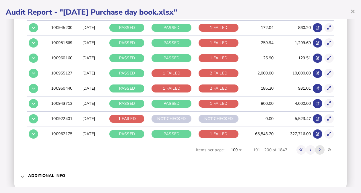
click at [317, 146] on button at bounding box center [319, 150] width 9 height 9
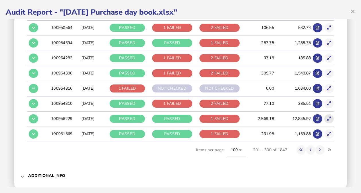
click at [327, 117] on icon at bounding box center [329, 119] width 4 height 4
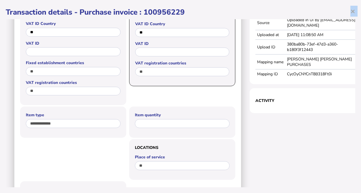
scroll to position [0, 0]
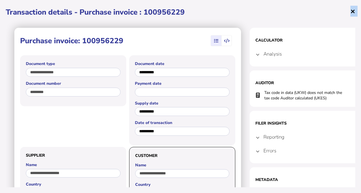
click at [354, 6] on span "×" at bounding box center [352, 11] width 5 height 11
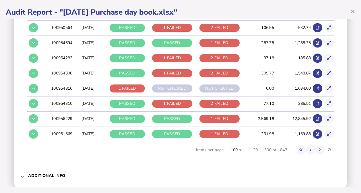
scroll to position [1372, 0]
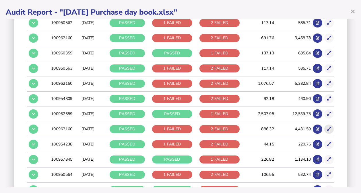
click at [327, 125] on button at bounding box center [328, 129] width 9 height 9
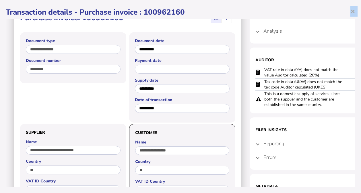
scroll to position [0, 0]
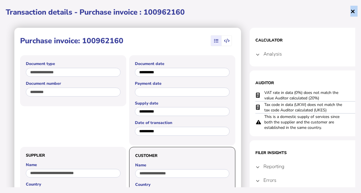
click at [353, 12] on span "×" at bounding box center [352, 11] width 5 height 11
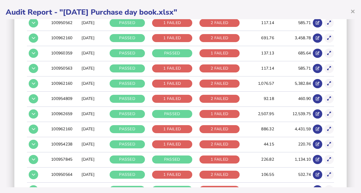
click at [326, 79] on button at bounding box center [328, 83] width 9 height 9
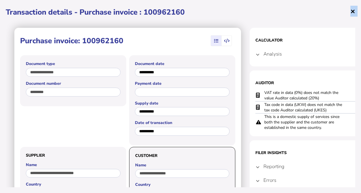
click at [352, 11] on span "×" at bounding box center [352, 11] width 5 height 11
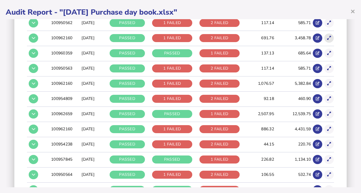
click at [327, 36] on icon at bounding box center [329, 38] width 4 height 4
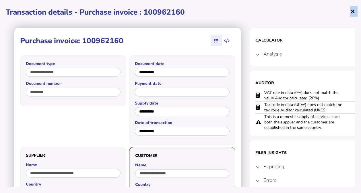
click at [352, 10] on span "×" at bounding box center [352, 11] width 5 height 11
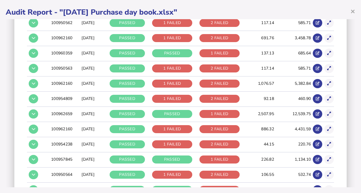
scroll to position [1225, 0]
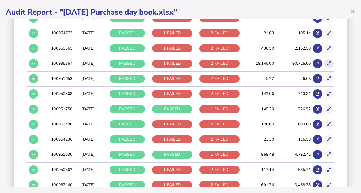
click at [327, 62] on icon at bounding box center [329, 64] width 4 height 4
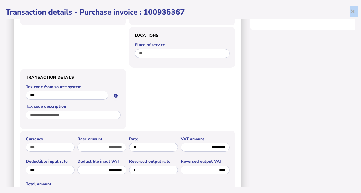
scroll to position [0, 0]
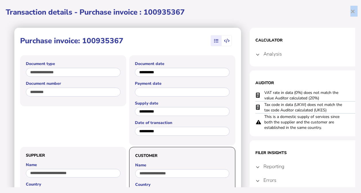
click at [353, 12] on span "×" at bounding box center [352, 11] width 5 height 11
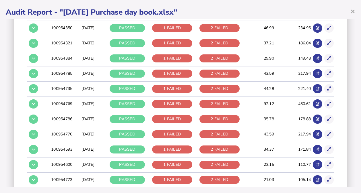
scroll to position [931, 0]
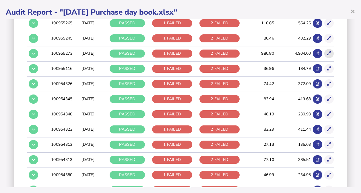
click at [327, 49] on button at bounding box center [328, 53] width 9 height 9
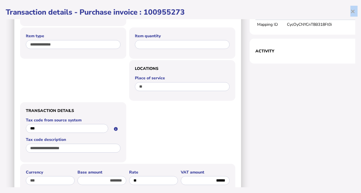
scroll to position [0, 0]
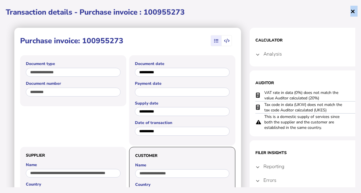
click at [354, 11] on span "×" at bounding box center [352, 11] width 5 height 11
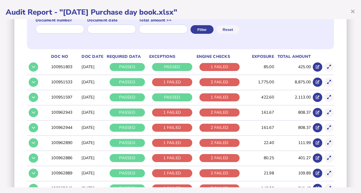
scroll to position [92, 0]
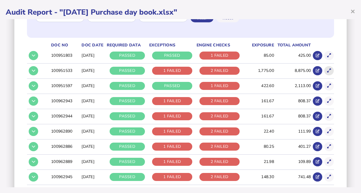
click at [327, 69] on icon at bounding box center [329, 71] width 4 height 4
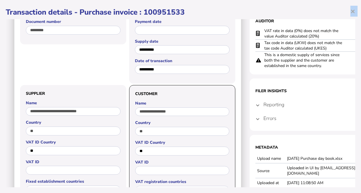
scroll to position [0, 0]
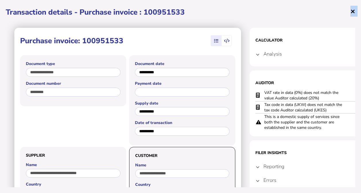
click at [352, 12] on span "×" at bounding box center [352, 11] width 5 height 11
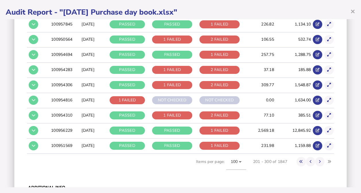
scroll to position [1519, 0]
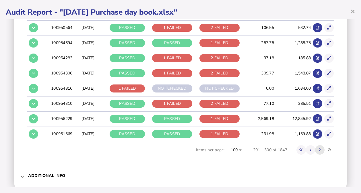
click at [315, 146] on button at bounding box center [319, 150] width 9 height 9
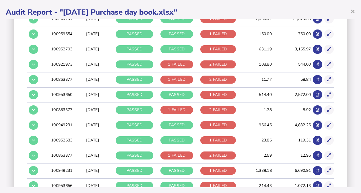
scroll to position [716, 0]
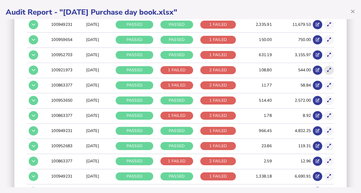
click at [327, 68] on icon at bounding box center [329, 70] width 4 height 4
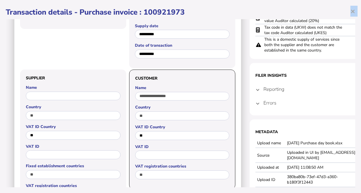
scroll to position [49, 0]
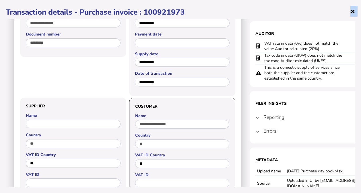
click at [354, 14] on span "×" at bounding box center [352, 11] width 5 height 11
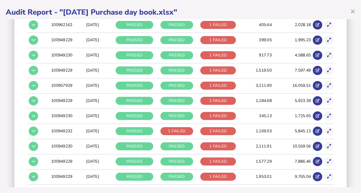
scroll to position [128, 0]
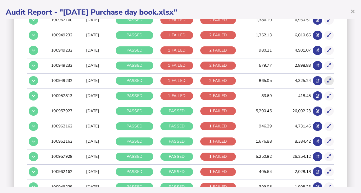
click at [327, 81] on icon at bounding box center [329, 81] width 4 height 4
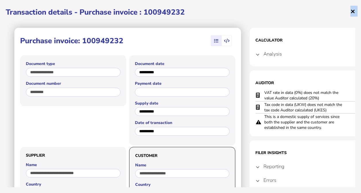
click at [353, 12] on span "×" at bounding box center [352, 11] width 5 height 11
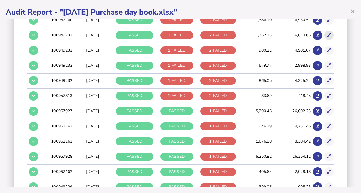
click at [327, 35] on icon at bounding box center [329, 35] width 4 height 4
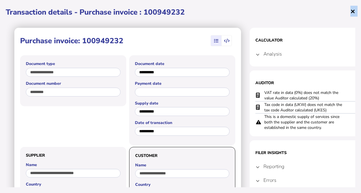
click at [354, 9] on span "×" at bounding box center [352, 11] width 5 height 11
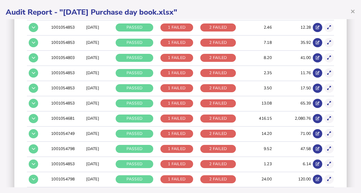
scroll to position [1519, 0]
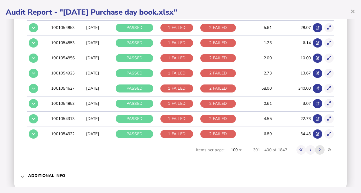
click at [315, 146] on button at bounding box center [319, 150] width 9 height 9
click at [319, 148] on icon at bounding box center [320, 150] width 2 height 4
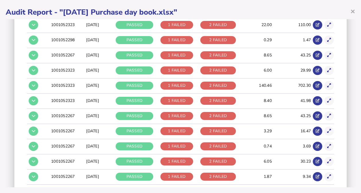
scroll to position [676, 0]
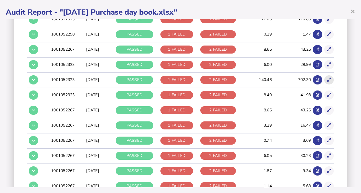
click at [327, 78] on icon at bounding box center [329, 80] width 4 height 4
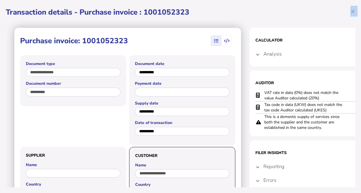
scroll to position [10, 0]
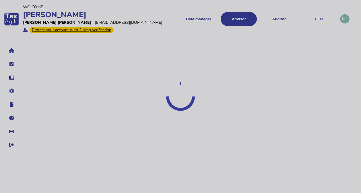
select select "**"
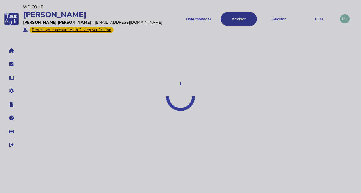
select select "**"
select select "**********"
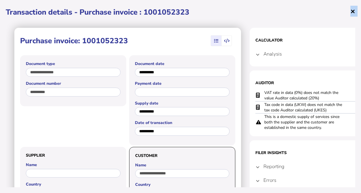
click at [352, 11] on span "×" at bounding box center [352, 11] width 5 height 11
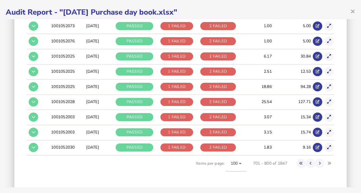
scroll to position [1519, 0]
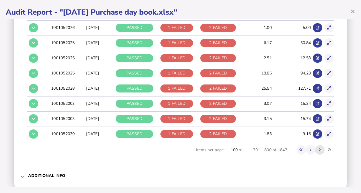
click at [317, 146] on button at bounding box center [319, 150] width 9 height 9
click at [319, 148] on icon at bounding box center [320, 150] width 2 height 4
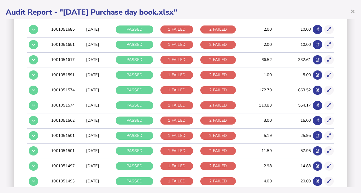
scroll to position [227, 0]
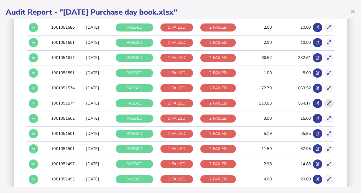
click at [327, 103] on icon at bounding box center [329, 104] width 4 height 4
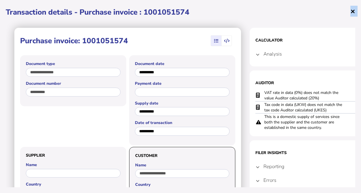
click at [353, 11] on span "×" at bounding box center [352, 11] width 5 height 11
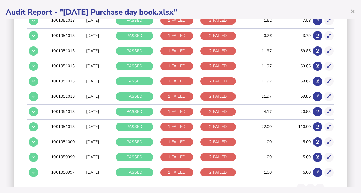
scroll to position [1519, 0]
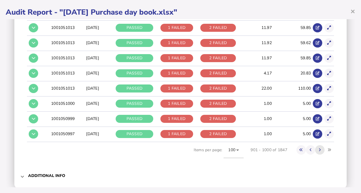
click at [319, 148] on icon at bounding box center [320, 150] width 2 height 4
click at [319, 146] on button at bounding box center [319, 150] width 9 height 9
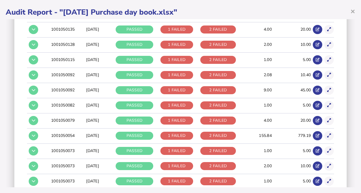
scroll to position [972, 0]
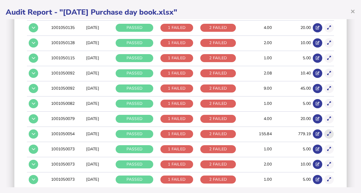
click at [328, 130] on button at bounding box center [328, 134] width 9 height 9
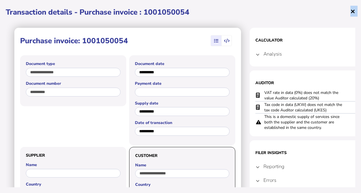
click at [353, 10] on span "×" at bounding box center [352, 11] width 5 height 11
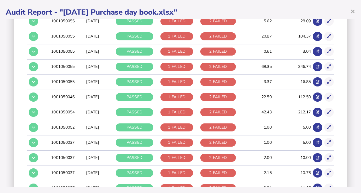
scroll to position [1519, 0]
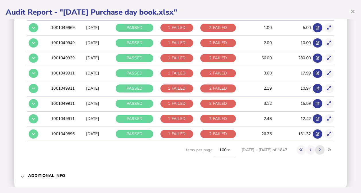
click at [317, 146] on button at bounding box center [319, 150] width 9 height 9
click at [318, 146] on button at bounding box center [319, 150] width 9 height 9
click at [316, 146] on button at bounding box center [319, 150] width 9 height 9
click at [315, 146] on button at bounding box center [319, 150] width 9 height 9
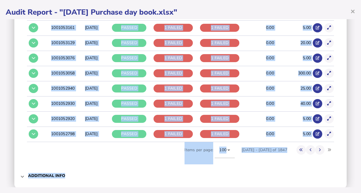
drag, startPoint x: 355, startPoint y: 180, endPoint x: 352, endPoint y: 89, distance: 91.0
click at [352, 89] on div "× Audit Report - "[DATE] Purchase day book.xlsx" Audit criteria: [DATE] Purchas…" at bounding box center [180, 96] width 361 height 193
click at [329, 169] on span "Additional info" at bounding box center [181, 175] width 306 height 13
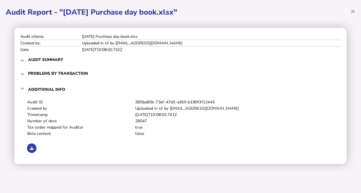
scroll to position [0, 0]
click at [88, 72] on span "Problems by transaction" at bounding box center [181, 73] width 306 height 13
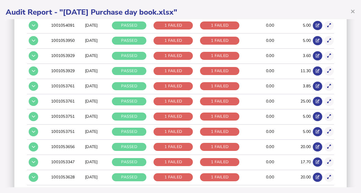
scroll to position [1519, 0]
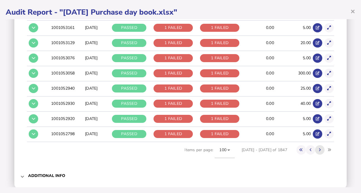
click at [315, 146] on button at bounding box center [319, 150] width 9 height 9
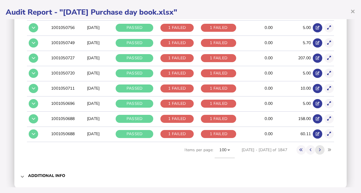
click at [315, 146] on button at bounding box center [319, 150] width 9 height 9
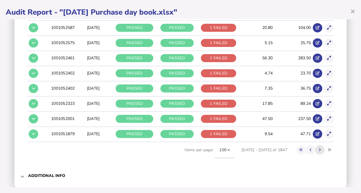
click at [319, 148] on icon at bounding box center [320, 150] width 2 height 4
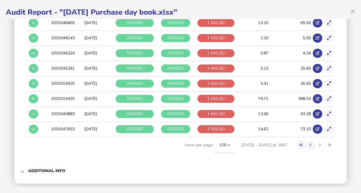
scroll to position [0, 0]
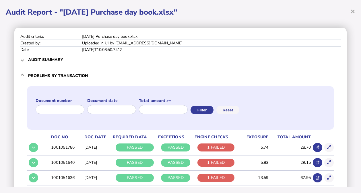
click at [63, 76] on h3 "Problems by transaction" at bounding box center [58, 75] width 60 height 5
